Goal: Transaction & Acquisition: Purchase product/service

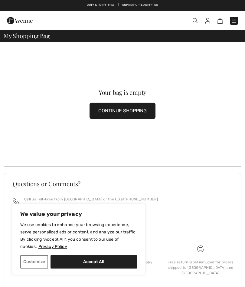
click at [138, 111] on button "CONTINUE SHOPPING" at bounding box center [123, 111] width 66 height 16
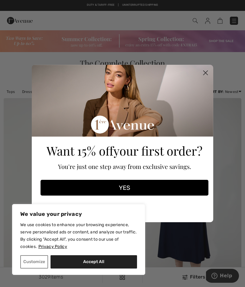
click at [207, 74] on circle "Close dialog" at bounding box center [205, 73] width 10 height 10
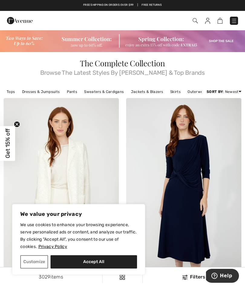
click at [195, 93] on link "Outerwear" at bounding box center [196, 92] width 25 height 8
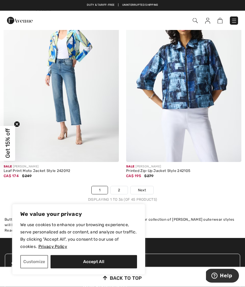
scroll to position [3680, 0]
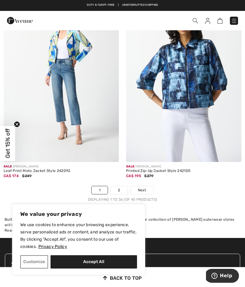
click at [119, 186] on link "2" at bounding box center [119, 190] width 17 height 8
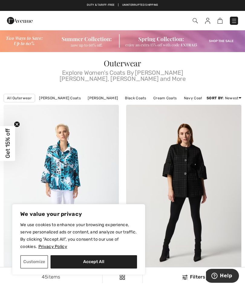
click at [235, 22] on img at bounding box center [234, 21] width 6 height 6
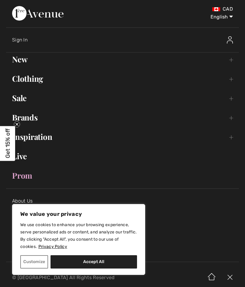
click at [99, 265] on button "Accept All" at bounding box center [94, 261] width 86 height 13
checkbox input "true"
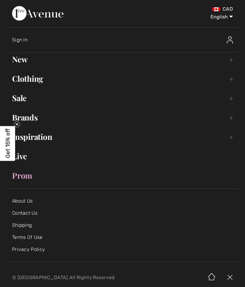
click at [25, 60] on link "New Toggle submenu" at bounding box center [122, 59] width 233 height 13
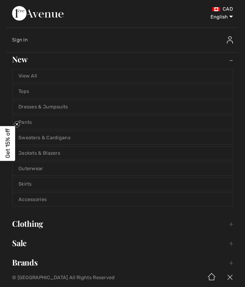
click at [59, 154] on link "Jackets & Blazers" at bounding box center [122, 152] width 220 height 13
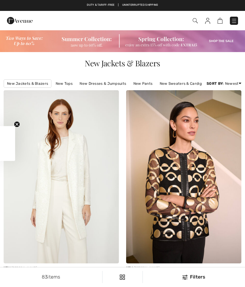
checkbox input "true"
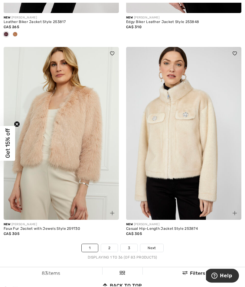
scroll to position [3558, 0]
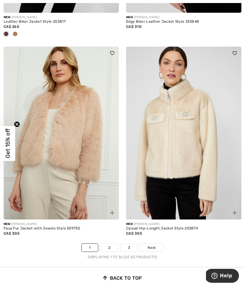
click at [215, 237] on div "New FRANK LYMAN Casual Hip-Length Jacket Style 253874 CA$ 305" at bounding box center [183, 231] width 115 height 24
click at [109, 243] on link "2" at bounding box center [109, 247] width 17 height 8
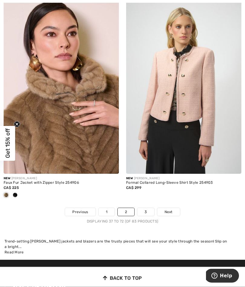
scroll to position [3613, 0]
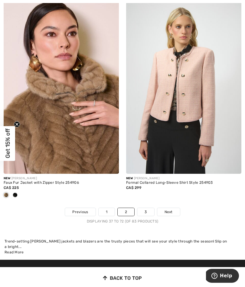
click at [146, 208] on link "3" at bounding box center [145, 212] width 17 height 8
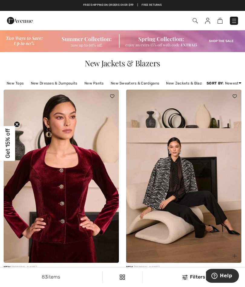
click at [233, 24] on img at bounding box center [234, 21] width 6 height 6
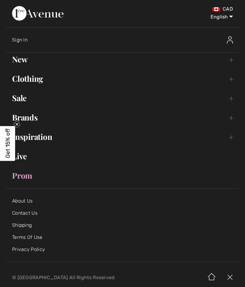
click at [21, 62] on link "New Toggle submenu" at bounding box center [122, 59] width 233 height 13
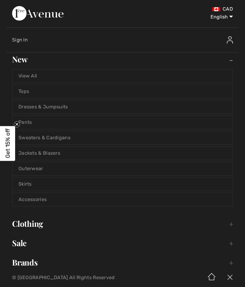
click at [39, 76] on link "View All" at bounding box center [122, 75] width 220 height 13
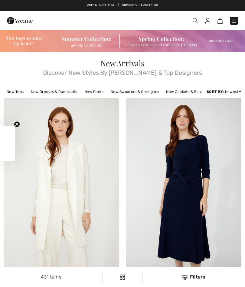
checkbox input "true"
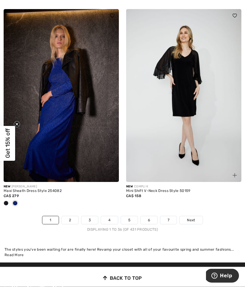
scroll to position [3614, 0]
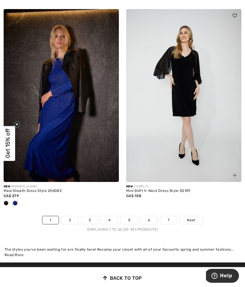
click at [70, 217] on link "2" at bounding box center [70, 220] width 17 height 8
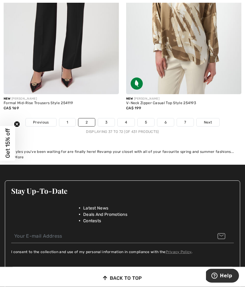
scroll to position [3681, 0]
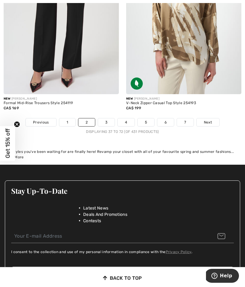
click at [110, 118] on link "3" at bounding box center [106, 122] width 17 height 8
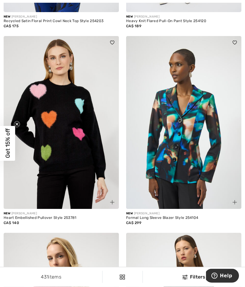
scroll to position [259, 0]
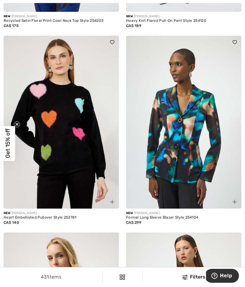
click at [65, 139] on img at bounding box center [61, 122] width 115 height 173
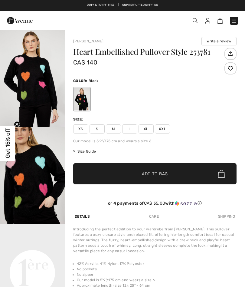
checkbox input "true"
click at [113, 128] on span "M" at bounding box center [113, 128] width 15 height 9
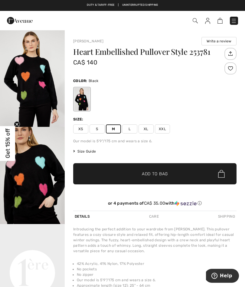
click at [168, 171] on span "✔ Added to Bag Add to Bag" at bounding box center [154, 173] width 163 height 21
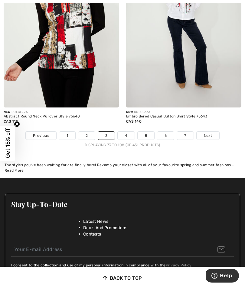
scroll to position [3638, 0]
click at [126, 132] on link "4" at bounding box center [126, 136] width 17 height 8
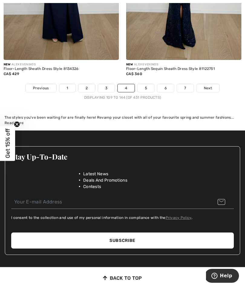
scroll to position [3731, 0]
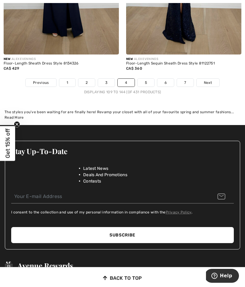
click at [151, 79] on link "5" at bounding box center [146, 83] width 17 height 8
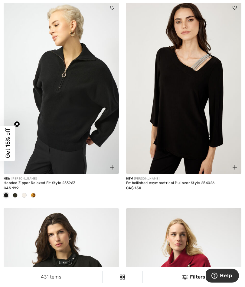
scroll to position [294, 0]
click at [25, 195] on span at bounding box center [24, 195] width 5 height 5
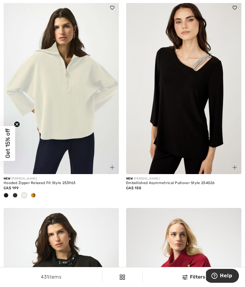
click at [34, 196] on span at bounding box center [33, 195] width 5 height 5
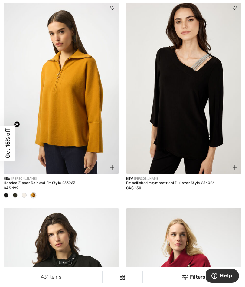
click at [2, 193] on div at bounding box center [6, 196] width 9 height 10
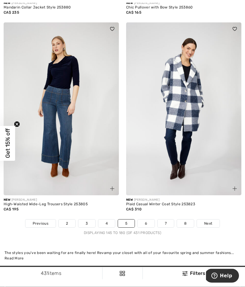
scroll to position [3652, 0]
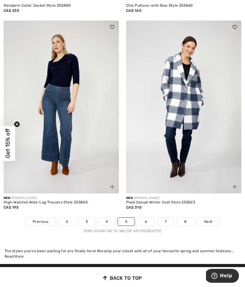
click at [145, 219] on link "6" at bounding box center [146, 221] width 17 height 8
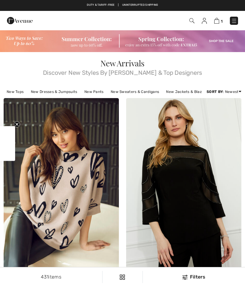
checkbox input "true"
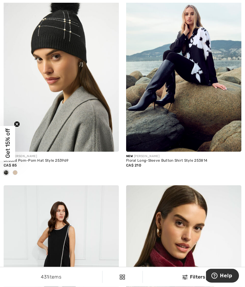
scroll to position [719, 0]
click at [203, 63] on img at bounding box center [183, 65] width 115 height 173
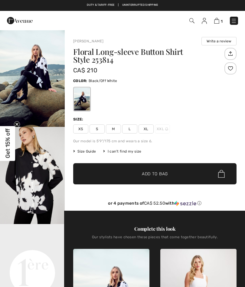
checkbox input "true"
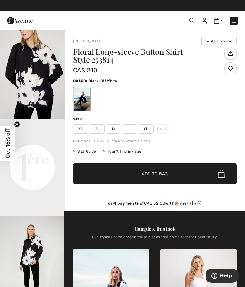
click at [113, 131] on span "M" at bounding box center [113, 128] width 15 height 9
click at [160, 175] on span "Add to Bag" at bounding box center [155, 174] width 26 height 6
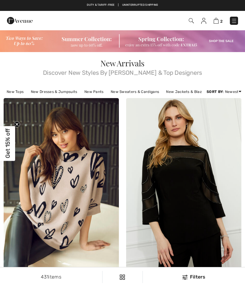
checkbox input "true"
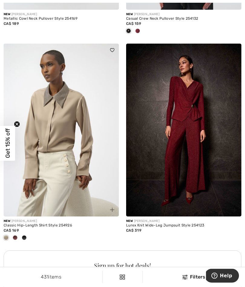
scroll to position [2319, 0]
click at [26, 236] on span at bounding box center [24, 237] width 5 height 5
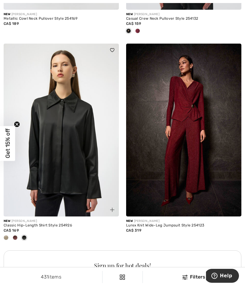
click at [14, 235] on span at bounding box center [15, 237] width 5 height 5
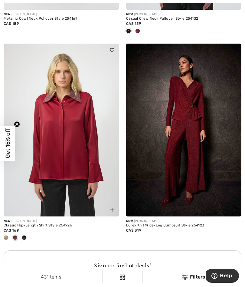
click at [3, 236] on div at bounding box center [6, 238] width 9 height 10
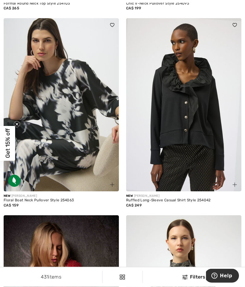
scroll to position [2838, 0]
click at [78, 111] on img at bounding box center [61, 104] width 115 height 173
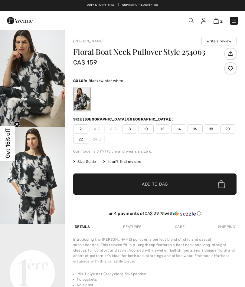
checkbox input "true"
click at [148, 127] on span "10" at bounding box center [145, 128] width 15 height 9
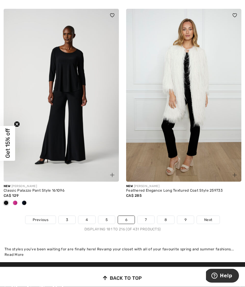
scroll to position [3654, 0]
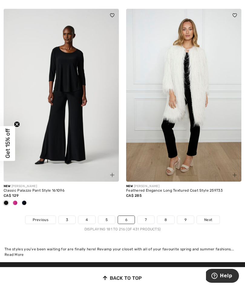
click at [144, 217] on link "7" at bounding box center [146, 220] width 16 height 8
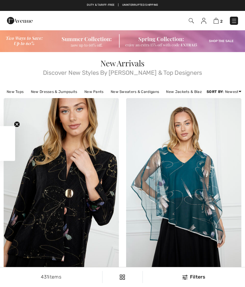
checkbox input "true"
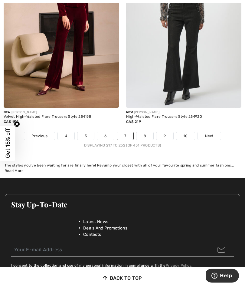
scroll to position [3698, 0]
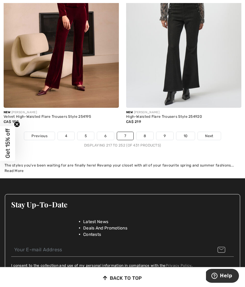
click at [146, 132] on link "8" at bounding box center [144, 136] width 17 height 8
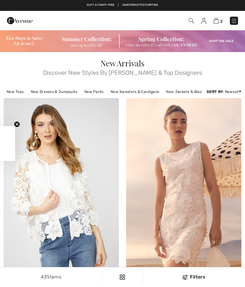
checkbox input "true"
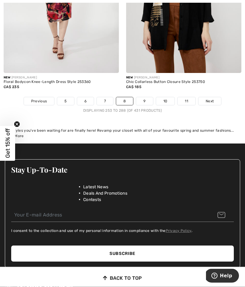
scroll to position [3752, 0]
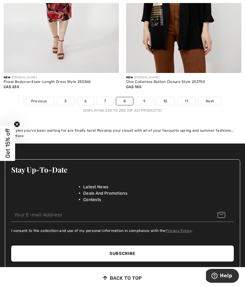
click at [146, 97] on link "9" at bounding box center [144, 101] width 17 height 8
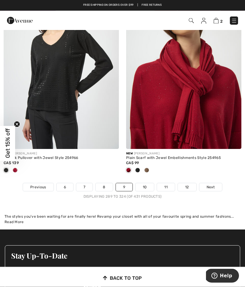
scroll to position [3677, 0]
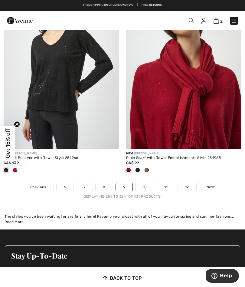
click at [146, 183] on link "10" at bounding box center [144, 187] width 19 height 8
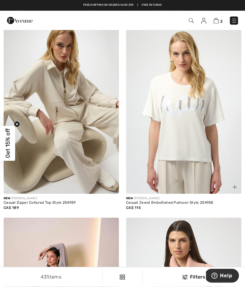
scroll to position [281, 0]
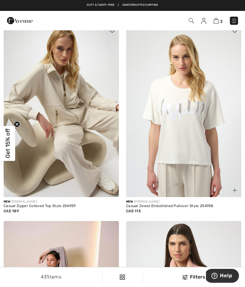
click at [60, 99] on img at bounding box center [61, 110] width 115 height 173
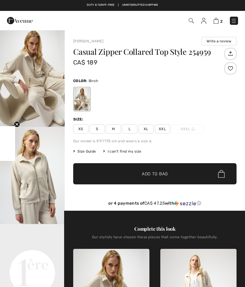
checkbox input "true"
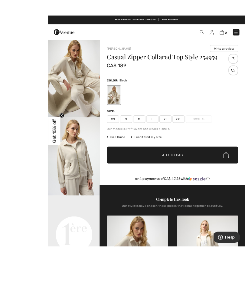
scroll to position [8, 0]
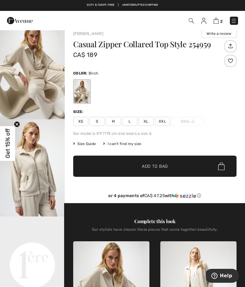
click at [113, 121] on span "M" at bounding box center [113, 121] width 15 height 9
click at [159, 164] on span "Add to Bag" at bounding box center [155, 166] width 26 height 6
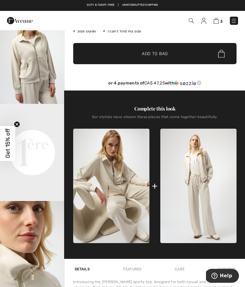
scroll to position [129, 0]
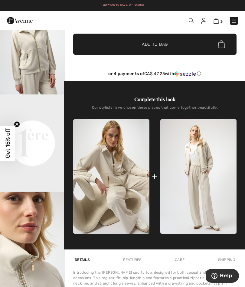
click at [199, 194] on img at bounding box center [198, 176] width 76 height 114
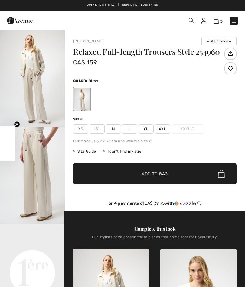
checkbox input "true"
click at [112, 130] on span "M" at bounding box center [113, 128] width 15 height 9
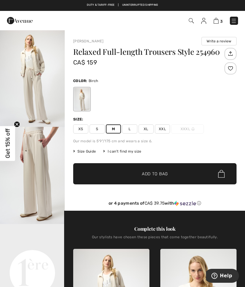
click at [156, 175] on span "Add to Bag" at bounding box center [155, 174] width 26 height 6
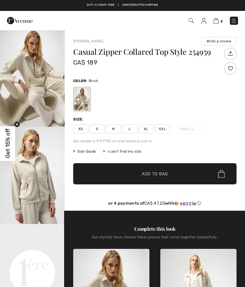
scroll to position [157, 0]
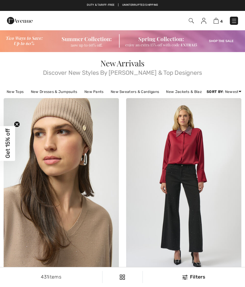
checkbox input "true"
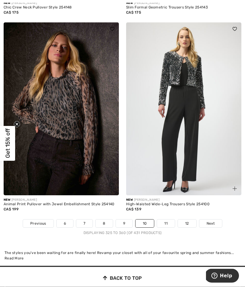
scroll to position [3630, 0]
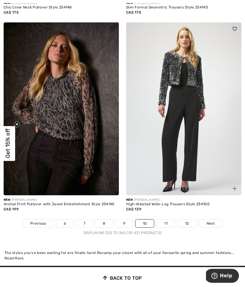
click at [165, 221] on link "11" at bounding box center [166, 223] width 18 height 8
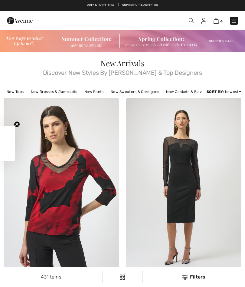
checkbox input "true"
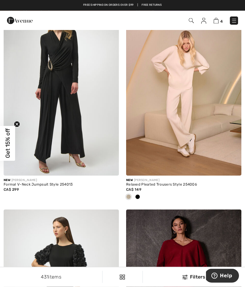
scroll to position [2113, 0]
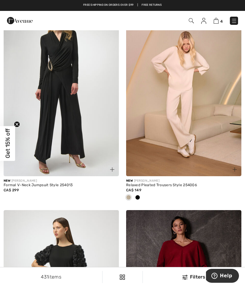
click at [136, 198] on div at bounding box center [137, 198] width 9 height 10
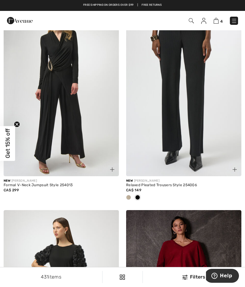
click at [129, 196] on span at bounding box center [128, 197] width 5 height 5
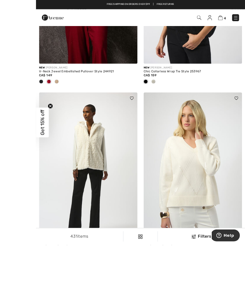
scroll to position [2792, 0]
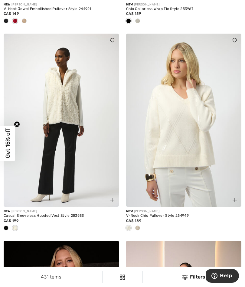
click at [139, 225] on span at bounding box center [137, 227] width 5 height 5
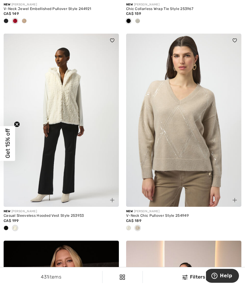
click at [127, 225] on span at bounding box center [128, 227] width 5 height 5
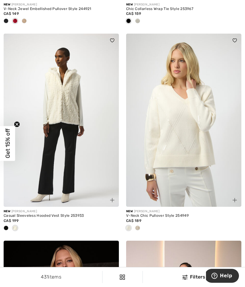
click at [198, 163] on img at bounding box center [183, 120] width 115 height 173
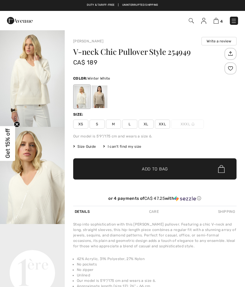
checkbox input "true"
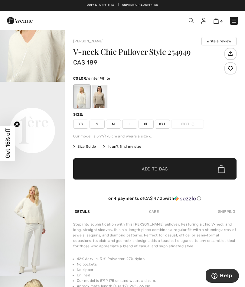
scroll to position [143, 0]
click at [113, 125] on span "M" at bounding box center [113, 123] width 15 height 9
click at [162, 168] on span "Add to Bag" at bounding box center [155, 169] width 26 height 6
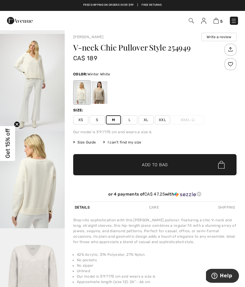
scroll to position [0, 0]
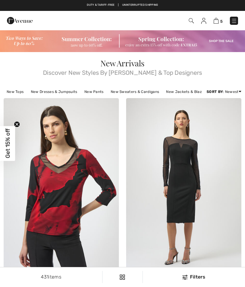
checkbox input "true"
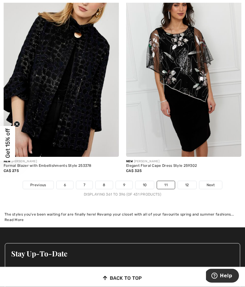
scroll to position [3659, 0]
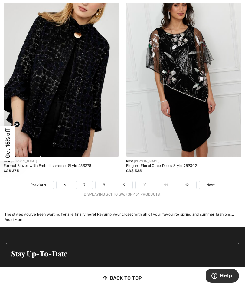
click at [187, 182] on link "12" at bounding box center [187, 185] width 18 height 8
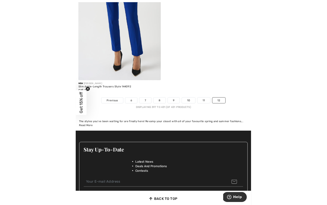
scroll to position [4844, 0]
